Goal: Task Accomplishment & Management: Use online tool/utility

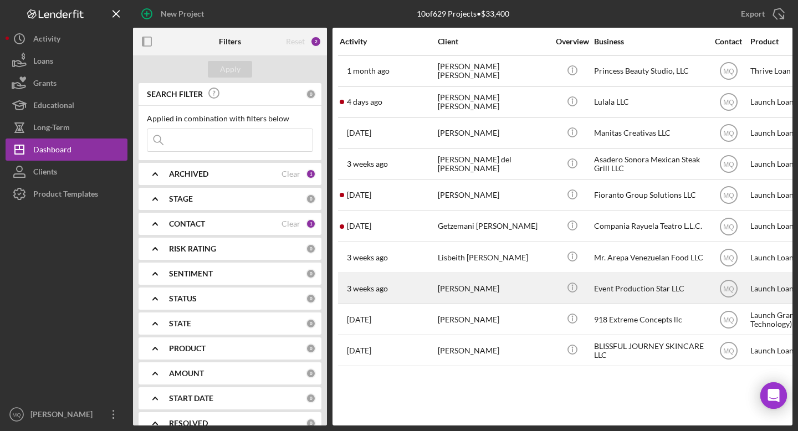
click at [494, 286] on div "[PERSON_NAME]" at bounding box center [493, 288] width 111 height 29
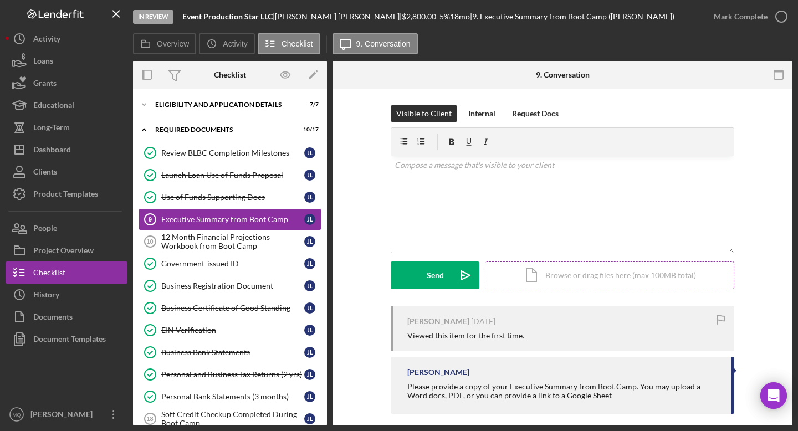
click at [632, 274] on div "Icon/Document Browse or drag files here (max 100MB total) Tap to choose files o…" at bounding box center [609, 275] width 249 height 28
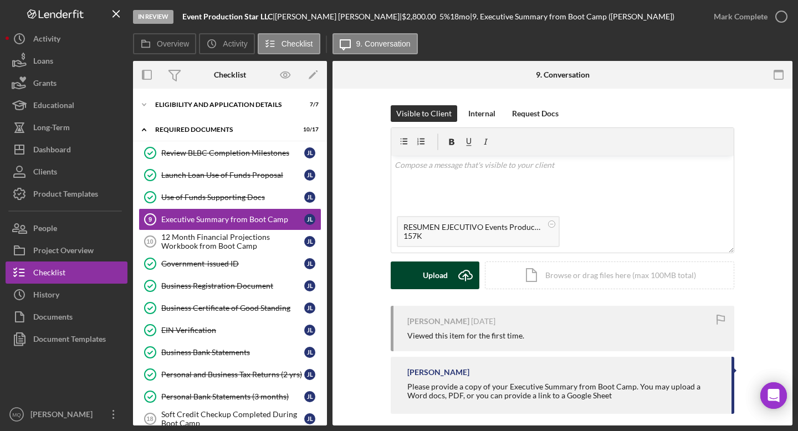
click at [418, 269] on button "Upload Icon/Upload" at bounding box center [435, 275] width 89 height 28
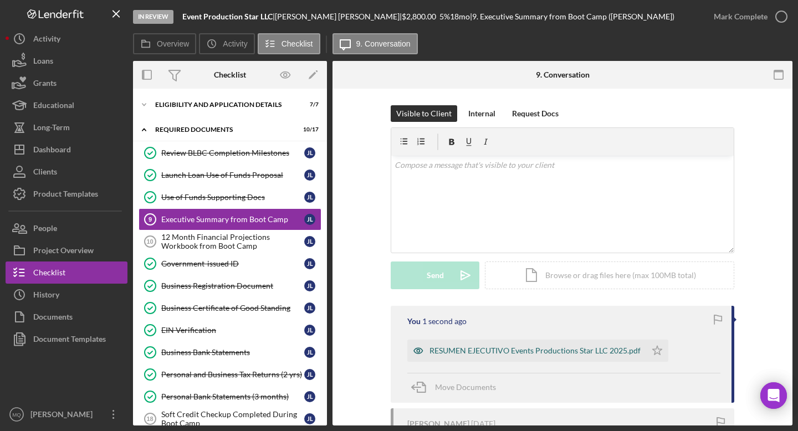
click at [592, 348] on div "RESUMEN EJECUTIVO Events Productions Star LLC 2025.pdf" at bounding box center [534, 350] width 211 height 9
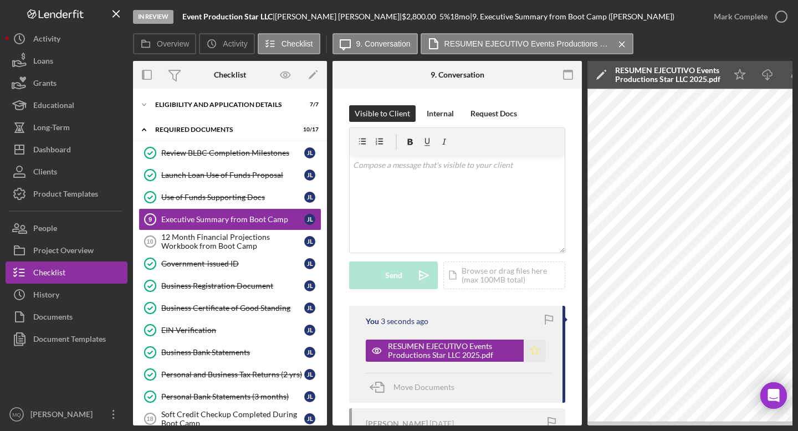
click at [532, 353] on polygon "button" at bounding box center [534, 350] width 9 height 9
click at [784, 12] on icon "button" at bounding box center [781, 17] width 28 height 28
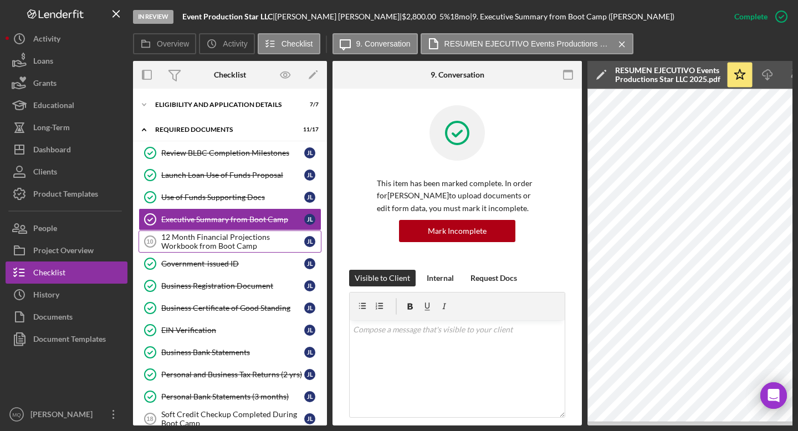
click at [249, 245] on div "12 Month Financial Projections Workbook from Boot Camp" at bounding box center [232, 242] width 143 height 18
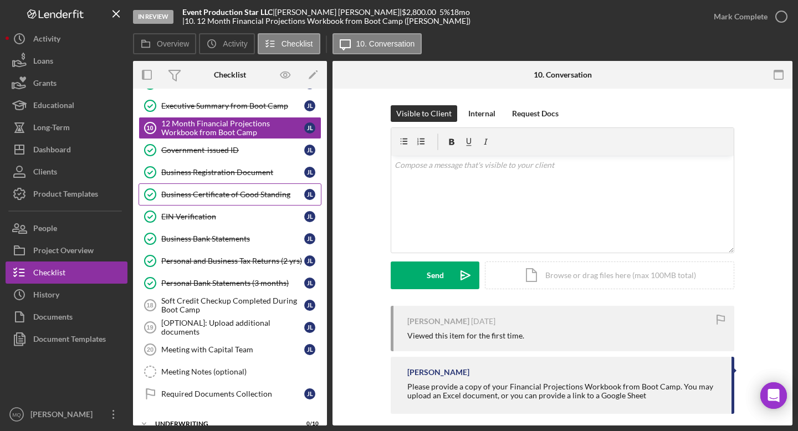
scroll to position [112, 0]
